Goal: Participate in discussion: Engage in conversation with other users on a specific topic

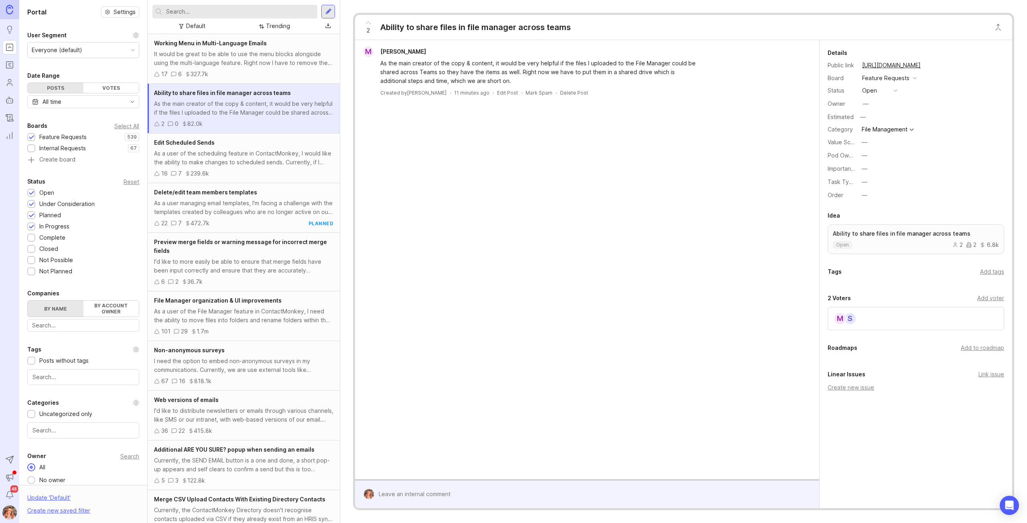
click at [887, 317] on div "S M" at bounding box center [916, 318] width 176 height 23
click at [228, 11] on input "text" at bounding box center [240, 11] width 148 height 9
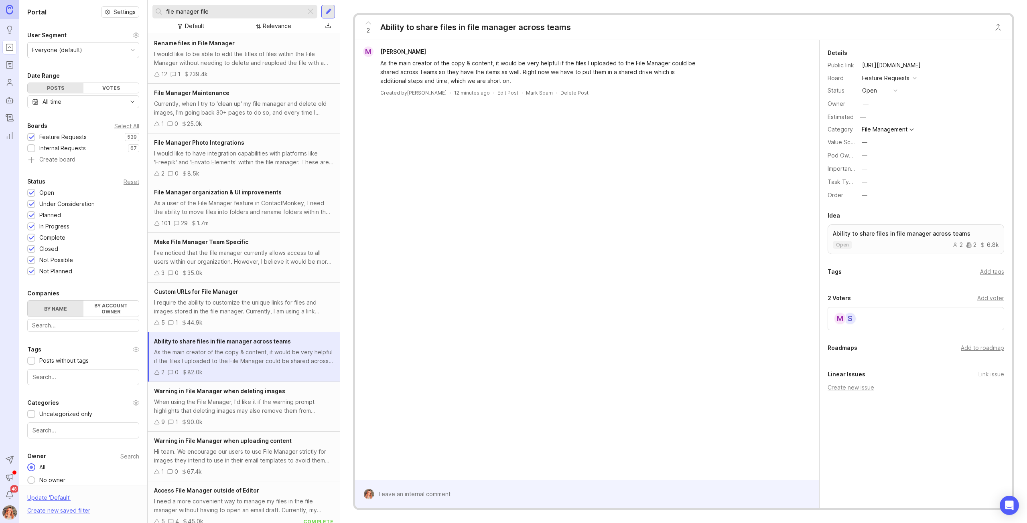
drag, startPoint x: 200, startPoint y: 9, endPoint x: 229, endPoint y: 21, distance: 32.2
click at [229, 21] on div "file manager file Default Relevance" at bounding box center [244, 17] width 192 height 34
type input "file manager team share"
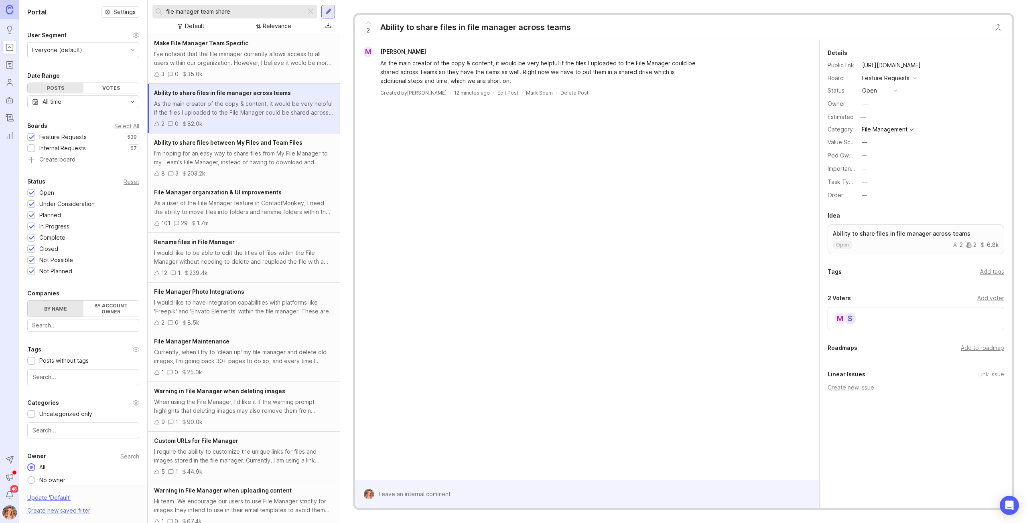
click at [230, 152] on div "I'm hoping for an easy way to share files from My File Manager to my Team's Fil…" at bounding box center [243, 158] width 179 height 18
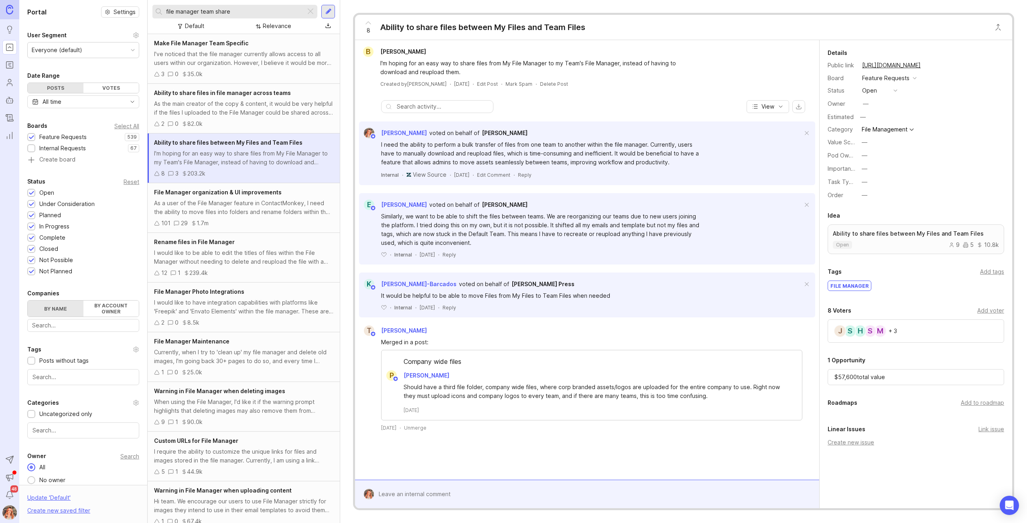
click at [934, 67] on button "copy icon" at bounding box center [928, 65] width 11 height 11
click at [245, 105] on div "As the main creator of the copy & content, it would be very helpful if the file…" at bounding box center [243, 108] width 179 height 18
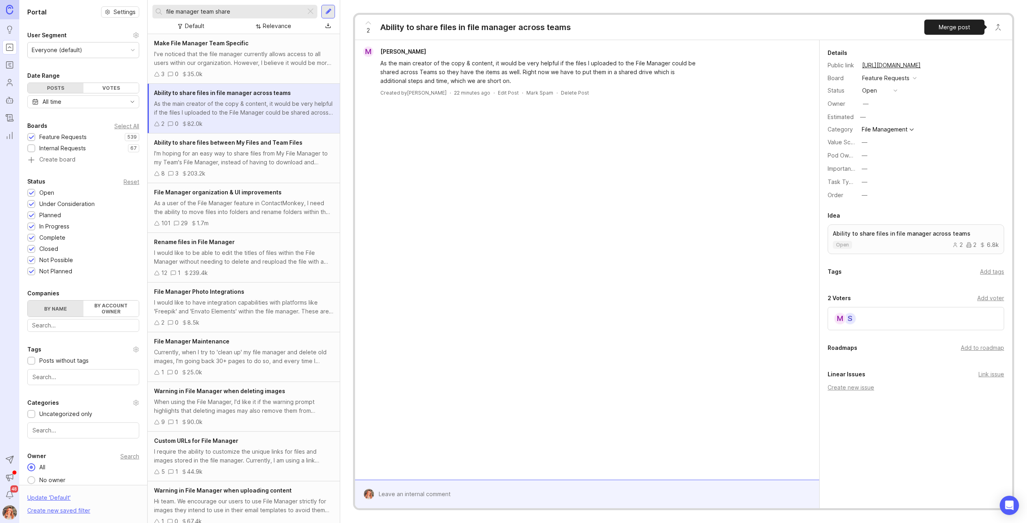
click at [995, 28] on button "Close button" at bounding box center [998, 27] width 16 height 16
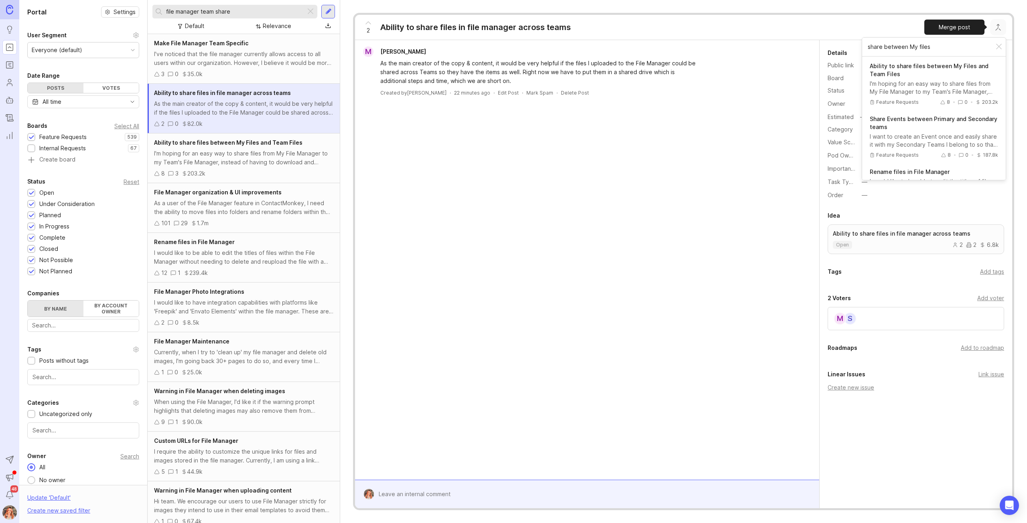
type input "share between My files"
click at [938, 81] on div "I'm hoping for an easy way to share files from My File Manager to my Team's Fil…" at bounding box center [934, 88] width 128 height 16
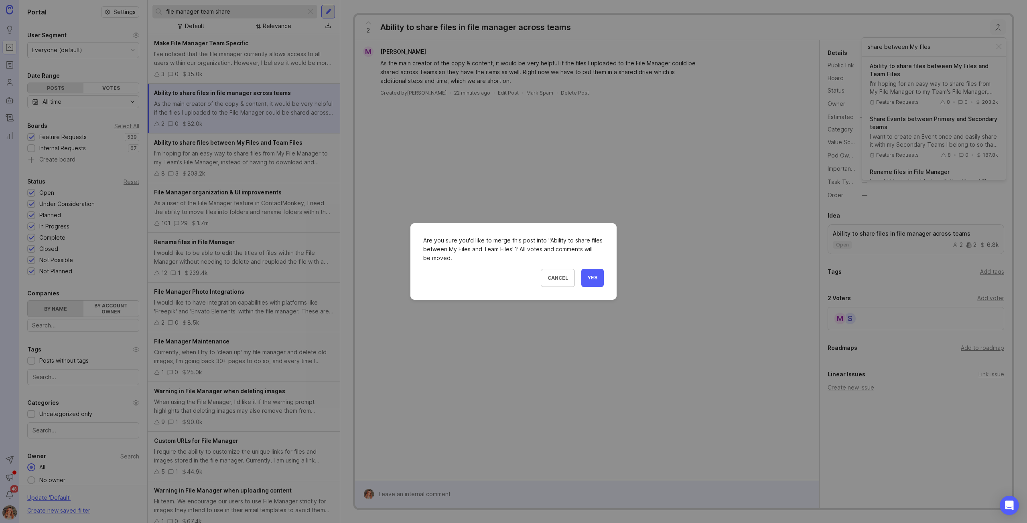
click at [595, 281] on button "Yes" at bounding box center [592, 278] width 22 height 18
